Goal: Find specific page/section: Find specific page/section

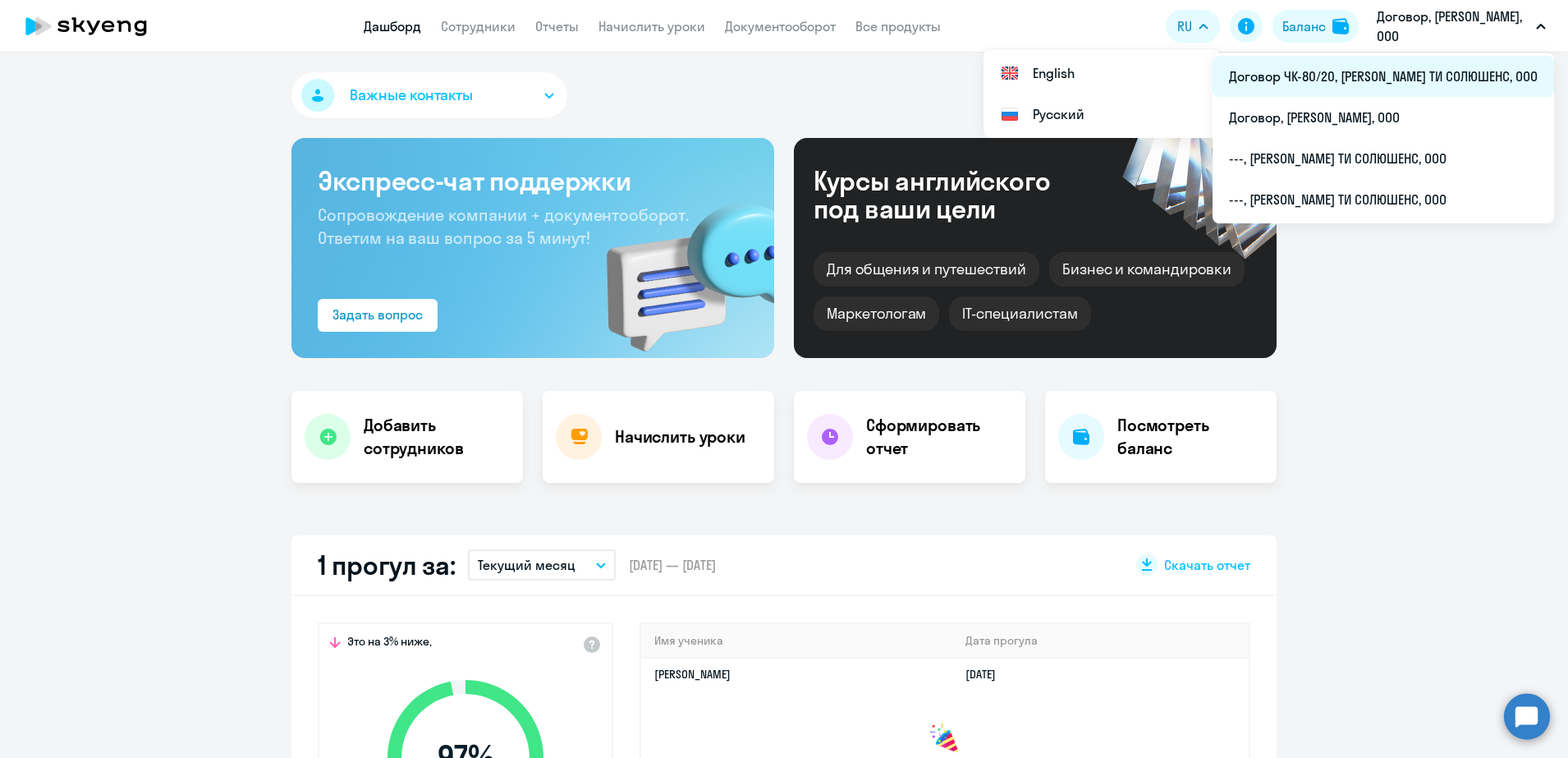
click at [1428, 80] on li "Договор ЧК-80/20, [PERSON_NAME] ТИ СОЛЮШЕНС, ООО" at bounding box center [1383, 76] width 341 height 41
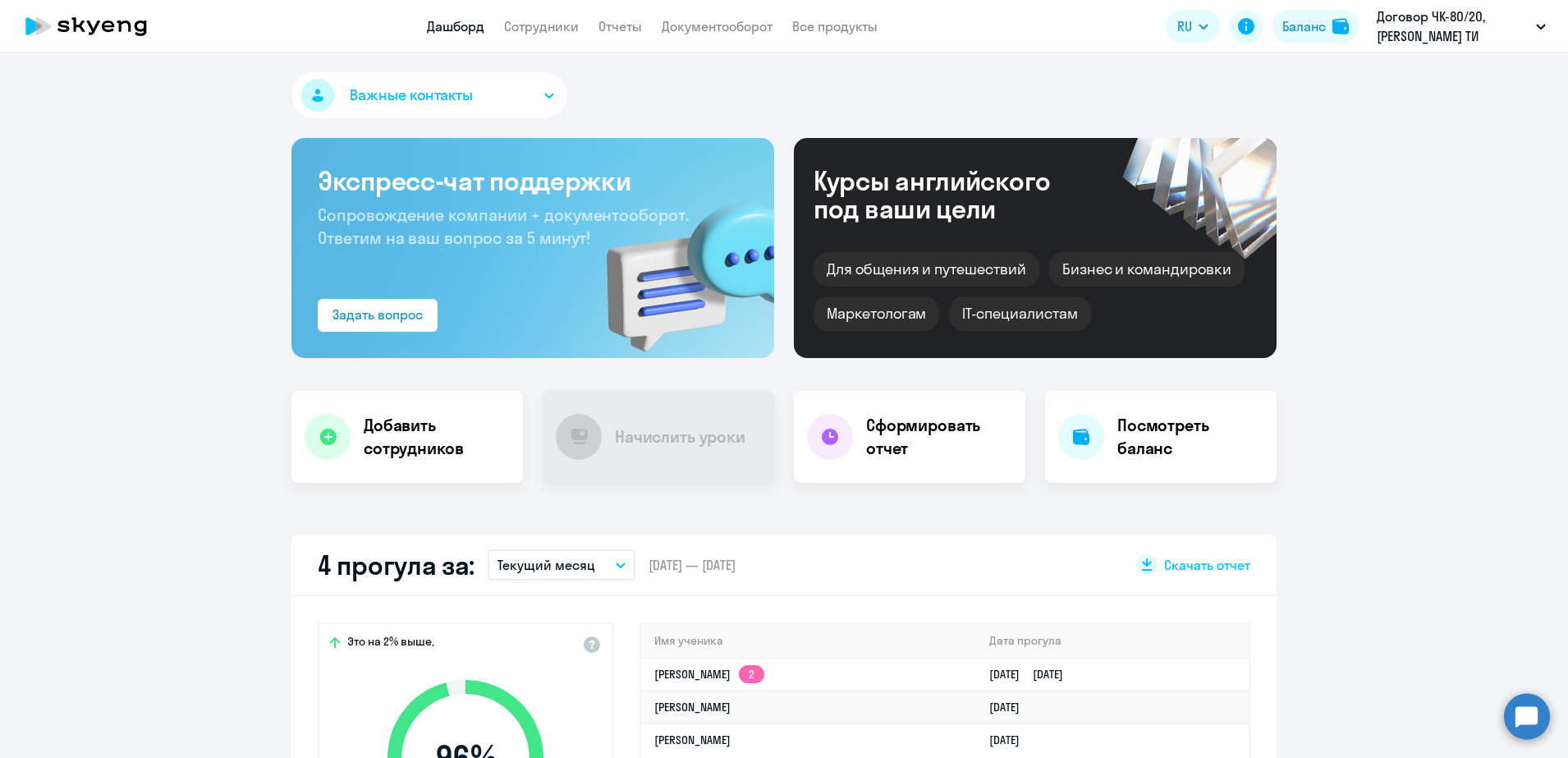
click at [549, 46] on app-header "Дашборд Сотрудники Отчеты Документооборот Все продукты Дашборд Сотрудники Отчет…" at bounding box center [784, 26] width 1568 height 53
click at [550, 27] on link "Сотрудники" at bounding box center [542, 26] width 74 height 16
select select "30"
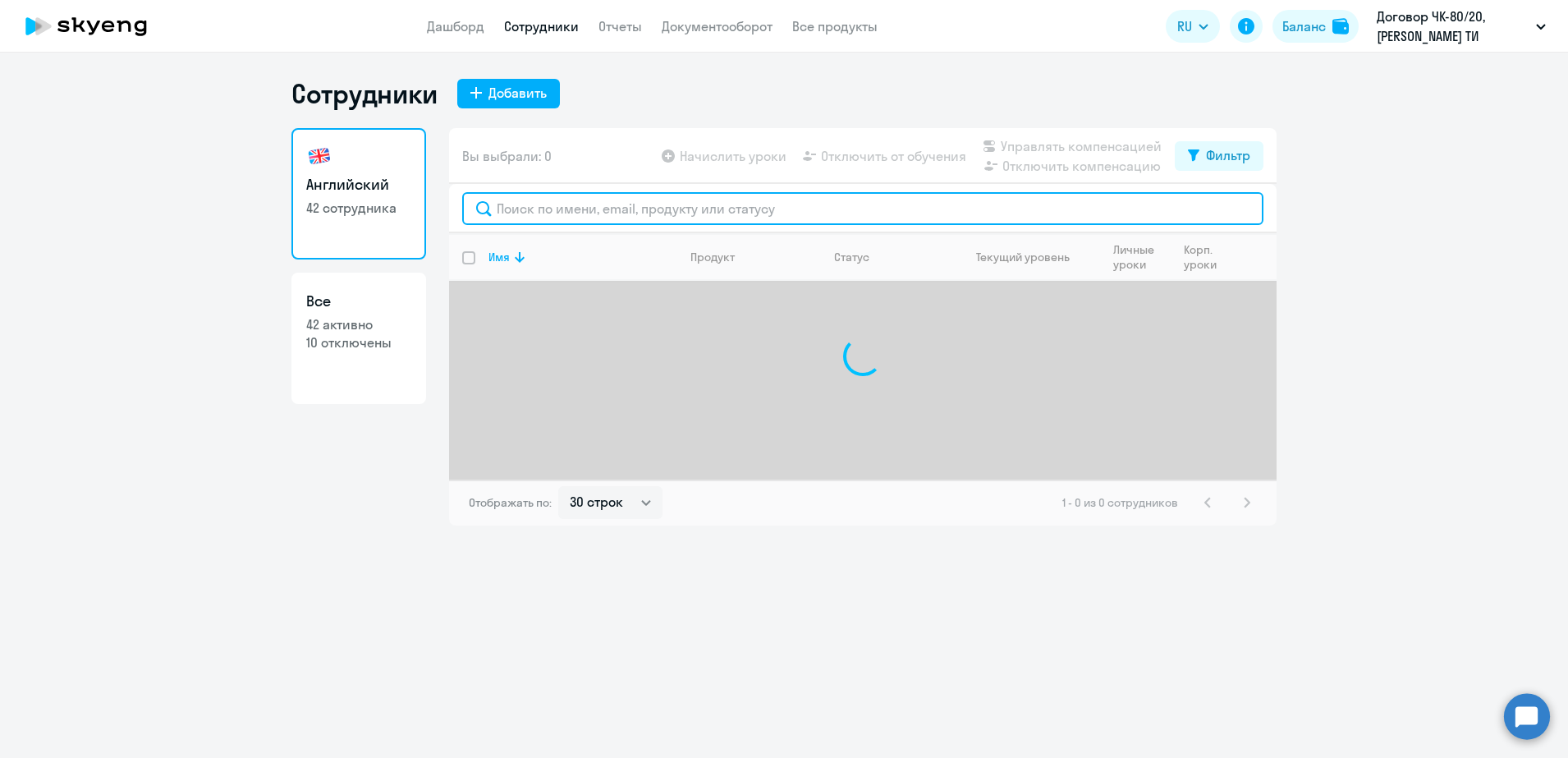
click at [608, 202] on input "text" at bounding box center [862, 209] width 801 height 33
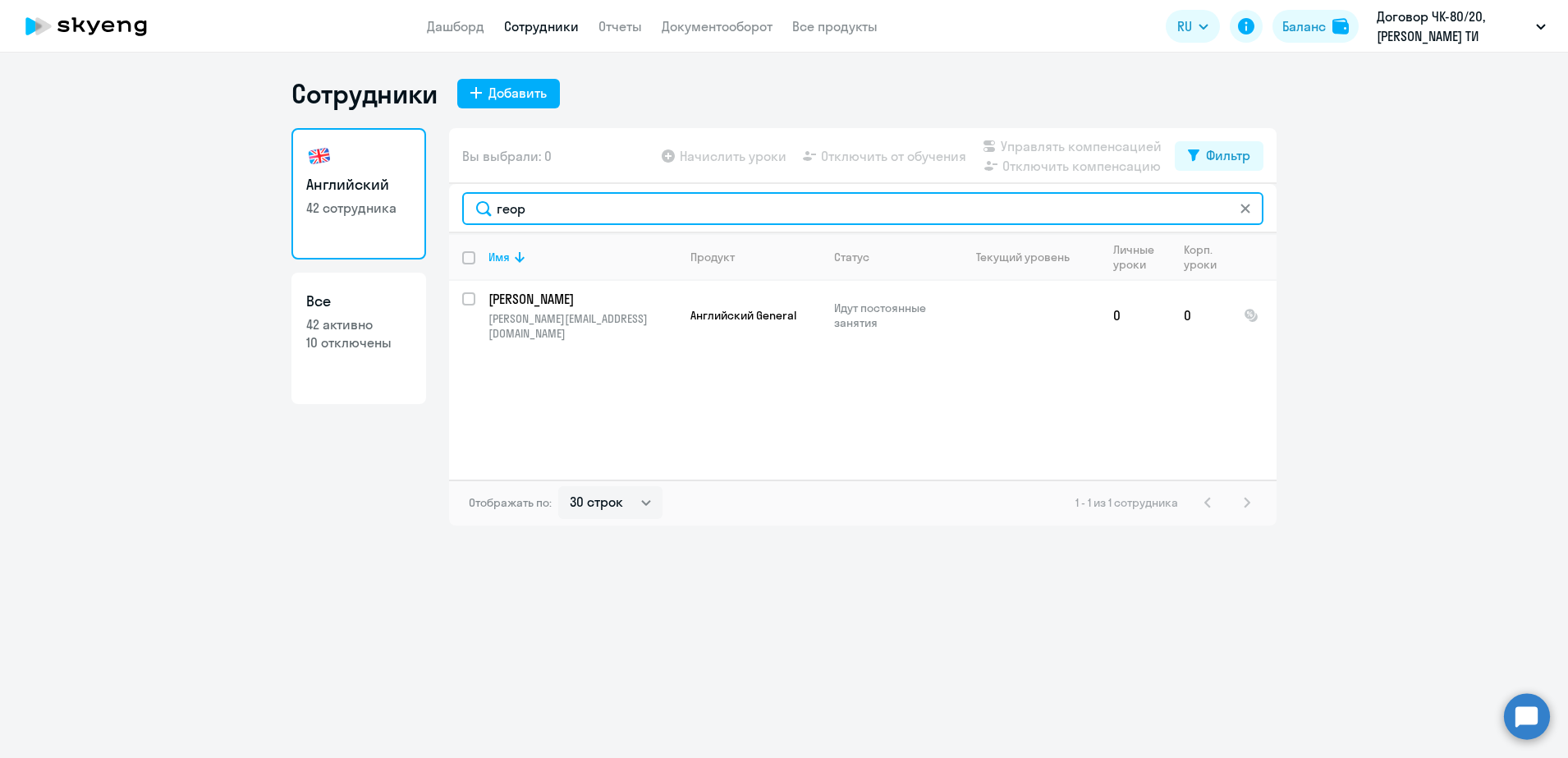
type input "геор"
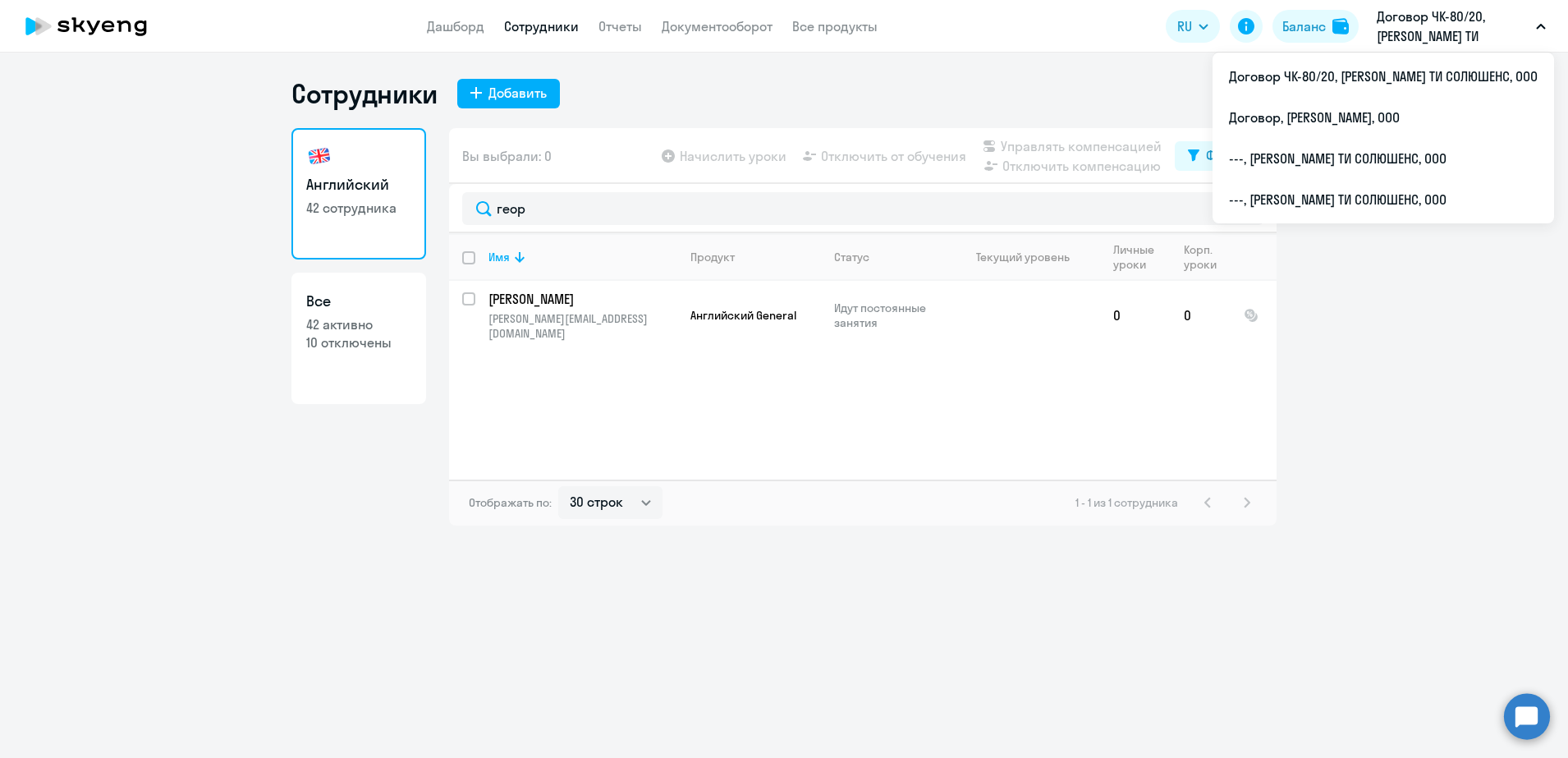
click at [1184, 585] on div "Сотрудники Добавить Английский 42 сотрудника Все 42 активно 10 отключены Вы выб…" at bounding box center [784, 405] width 1568 height 705
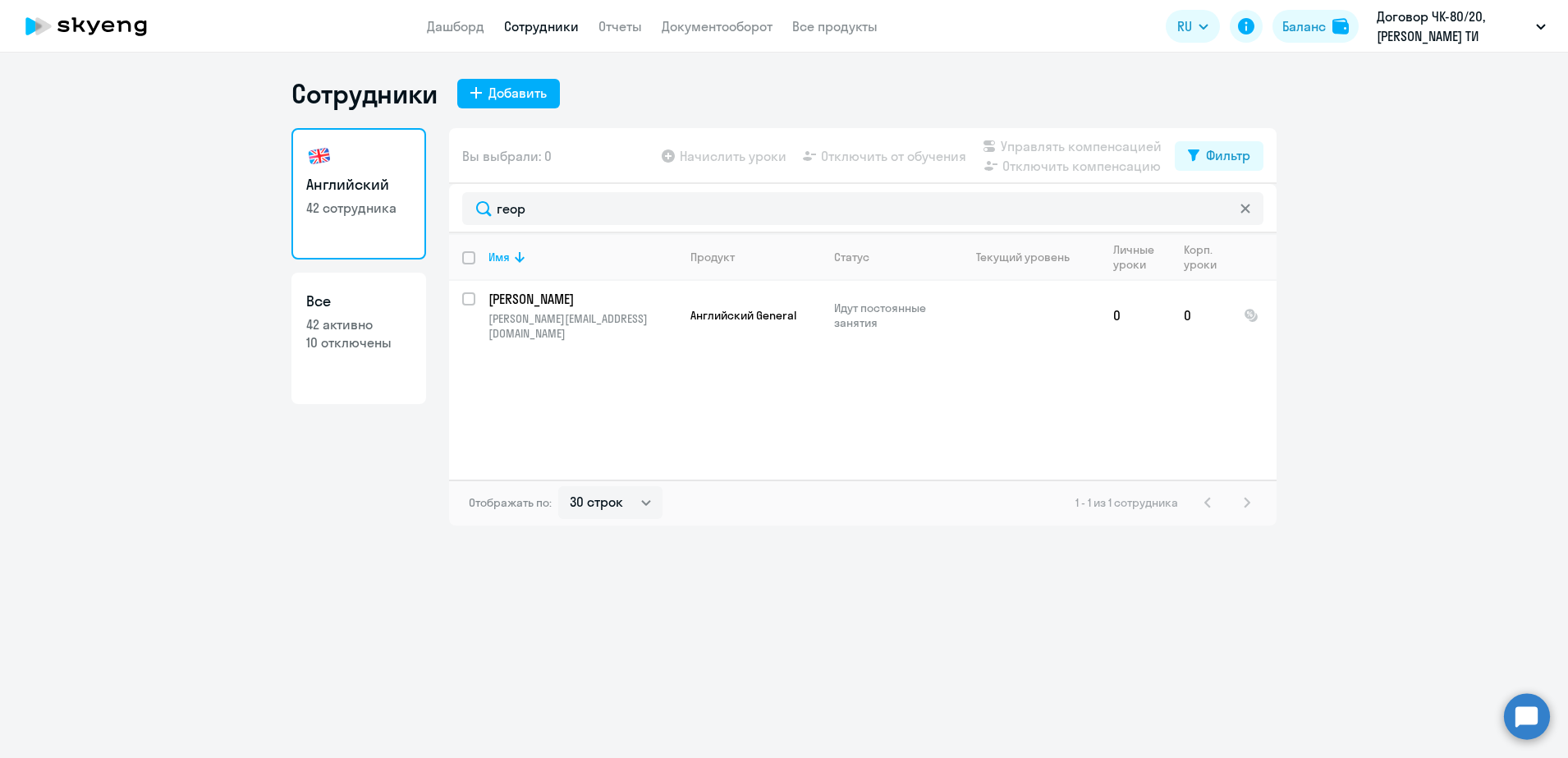
click at [441, 16] on app-menu-item-link "Дашборд" at bounding box center [456, 26] width 57 height 21
click at [443, 25] on link "Дашборд" at bounding box center [456, 26] width 57 height 16
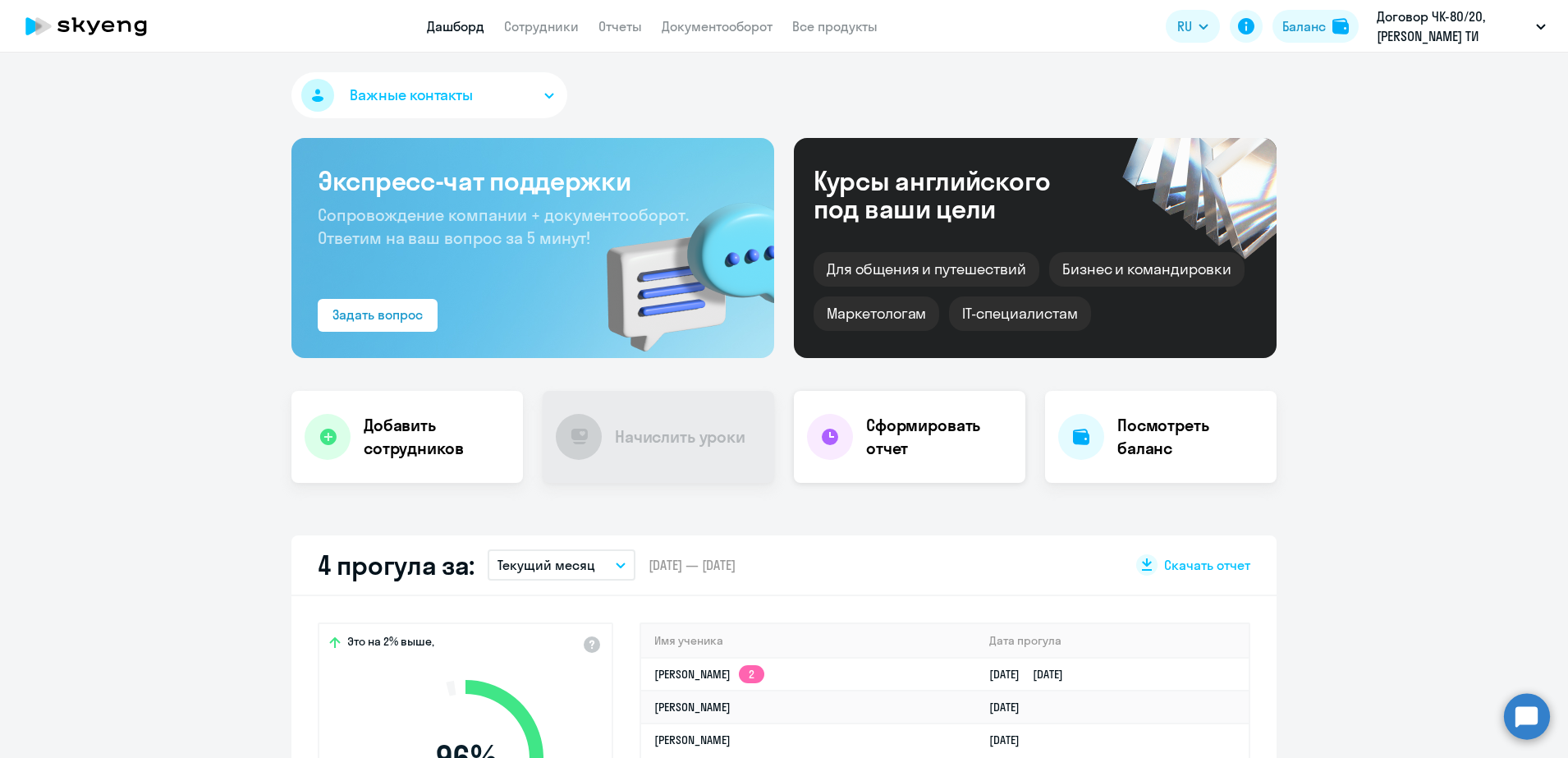
select select "30"
